Goal: Navigation & Orientation: Find specific page/section

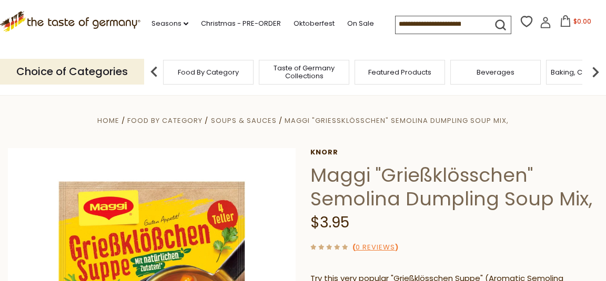
click at [196, 68] on span "Food By Category" at bounding box center [208, 72] width 61 height 8
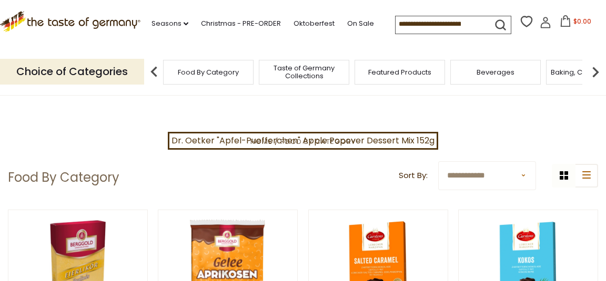
click at [154, 69] on img at bounding box center [154, 72] width 21 height 21
click at [126, 68] on p "Choice of Categories" at bounding box center [72, 72] width 144 height 26
click at [215, 69] on span "Food By Category" at bounding box center [208, 72] width 61 height 8
click at [303, 139] on span "Food By Category" at bounding box center [317, 142] width 75 height 10
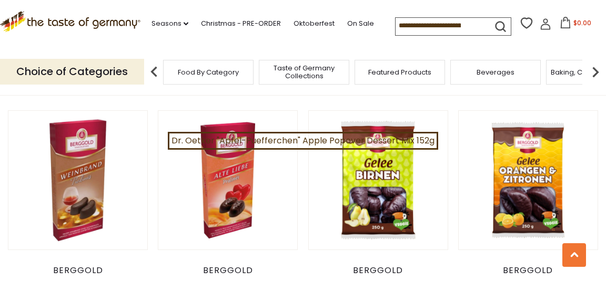
scroll to position [398, 0]
